Goal: Task Accomplishment & Management: Complete application form

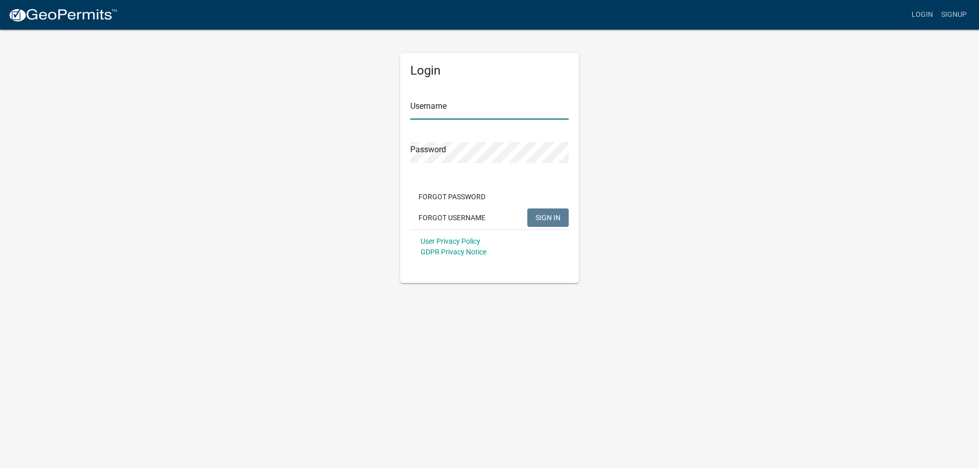
type input "Lightningxpressllc"
click at [543, 217] on span "SIGN IN" at bounding box center [547, 217] width 25 height 8
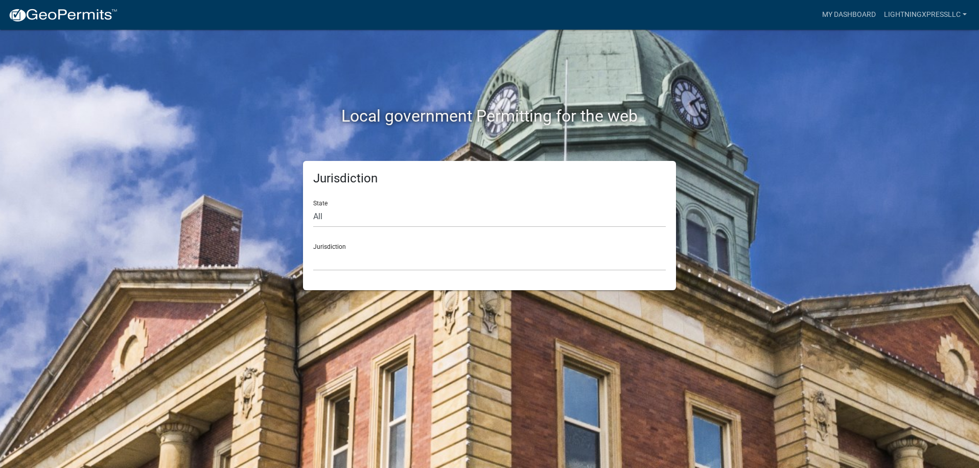
drag, startPoint x: 358, startPoint y: 201, endPoint x: 359, endPoint y: 207, distance: 6.3
click at [358, 204] on div "State All [US_STATE] [US_STATE] [US_STATE] [US_STATE] [US_STATE] [US_STATE] [US…" at bounding box center [489, 209] width 353 height 35
click at [359, 214] on select "All [US_STATE] [US_STATE] [US_STATE] [US_STATE] [US_STATE] [US_STATE] [US_STATE…" at bounding box center [489, 216] width 353 height 21
select select "[US_STATE]"
click at [313, 206] on select "All [US_STATE] [US_STATE] [US_STATE] [US_STATE] [US_STATE] [US_STATE] [US_STATE…" at bounding box center [489, 216] width 353 height 21
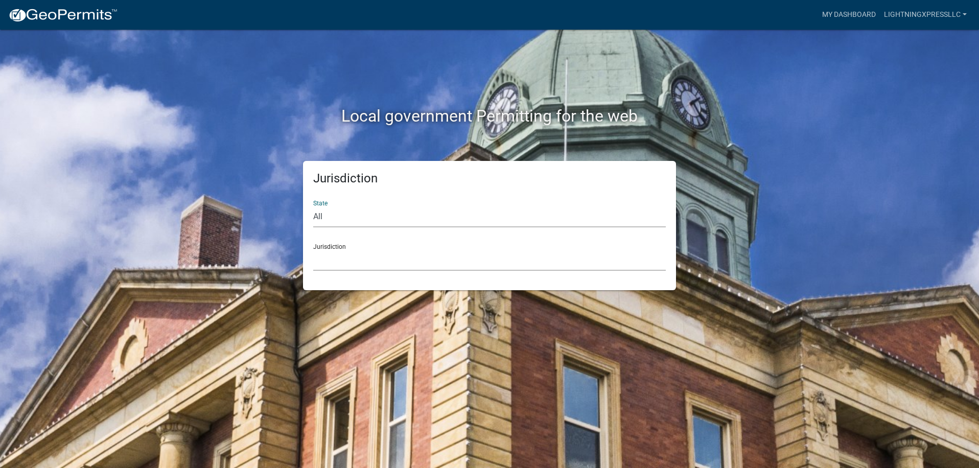
click at [338, 266] on select "[GEOGRAPHIC_DATA], [US_STATE][PERSON_NAME][GEOGRAPHIC_DATA], [US_STATE][PERSON_…" at bounding box center [489, 260] width 353 height 21
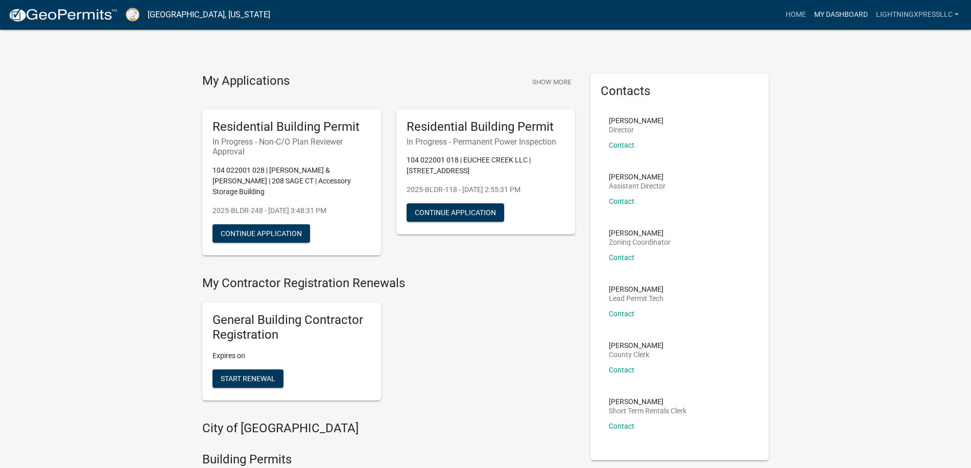
click at [848, 18] on link "My Dashboard" at bounding box center [841, 14] width 62 height 19
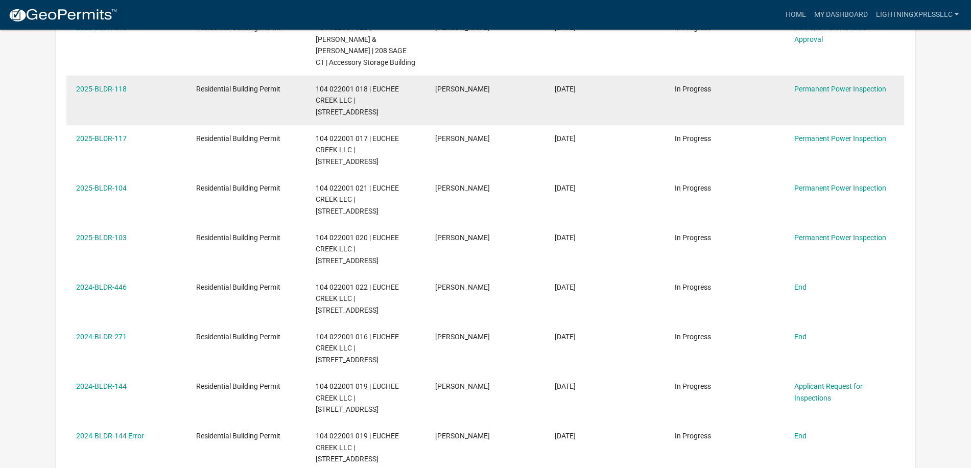
scroll to position [289, 0]
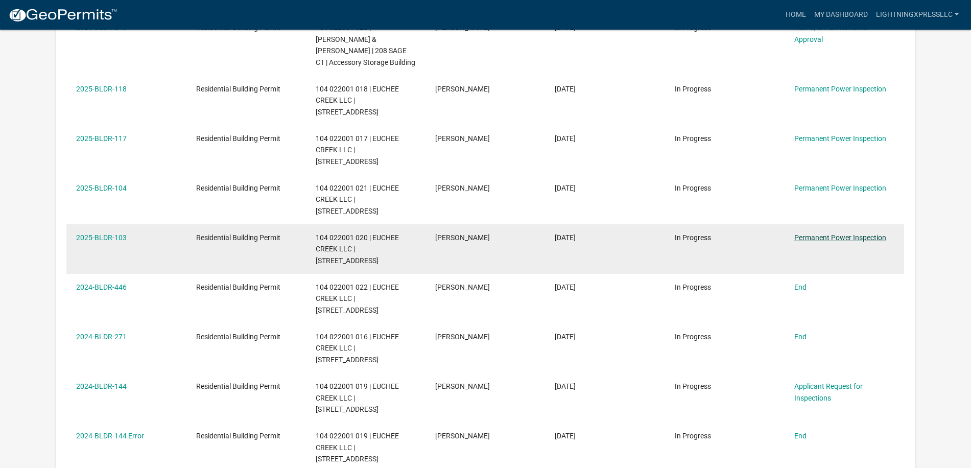
click at [830, 233] on link "Permanent Power Inspection" at bounding box center [840, 237] width 92 height 8
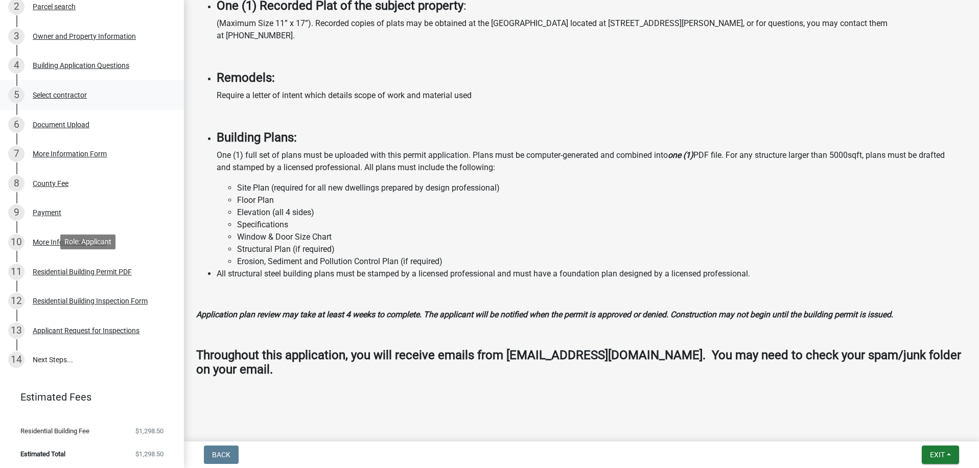
scroll to position [191, 0]
click at [110, 327] on div "Applicant Request for Inspections" at bounding box center [86, 328] width 107 height 7
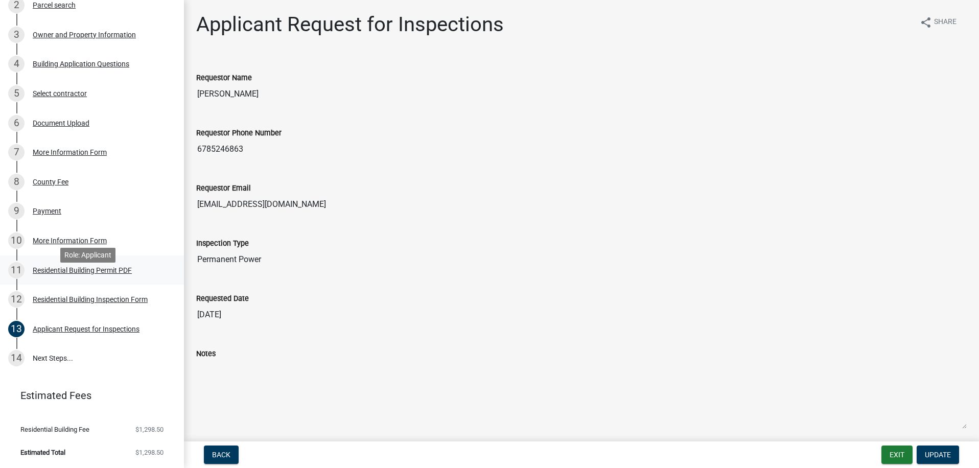
scroll to position [0, 0]
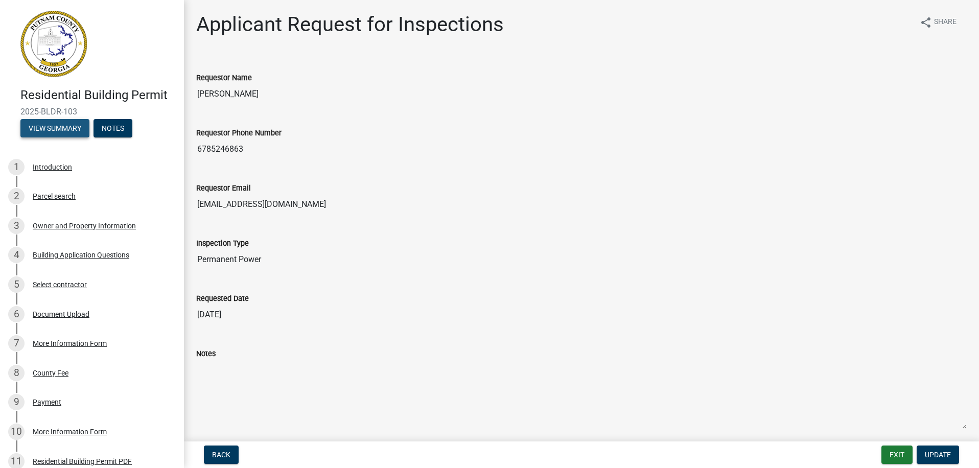
click at [59, 124] on button "View Summary" at bounding box center [54, 128] width 69 height 18
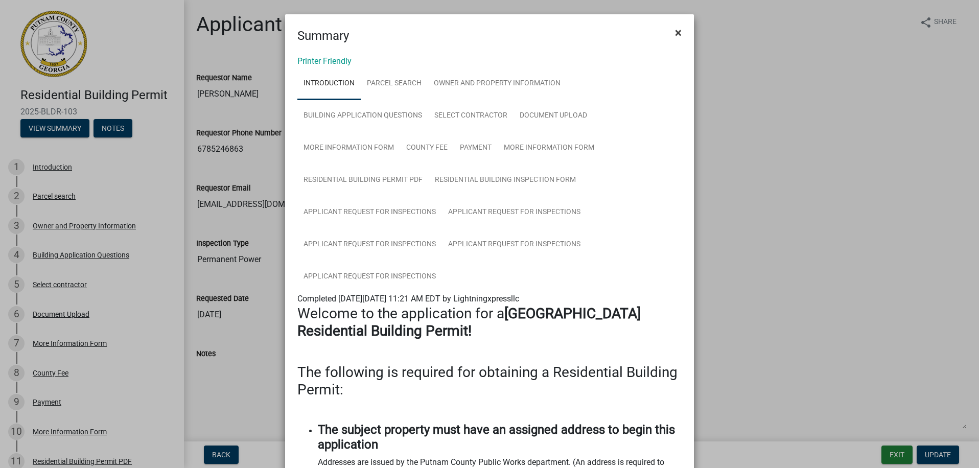
click at [676, 37] on span "×" at bounding box center [678, 33] width 7 height 14
